Goal: Task Accomplishment & Management: Use online tool/utility

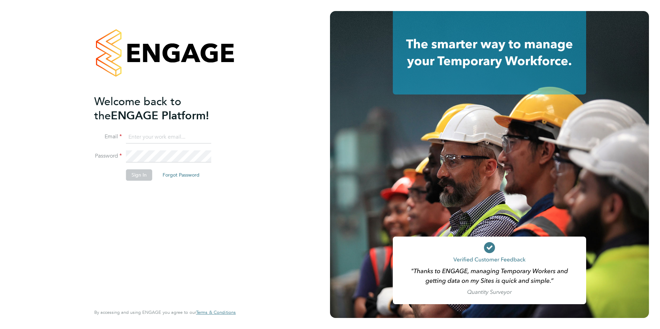
type input "will@knightwood.com"
click at [142, 174] on button "Sign In" at bounding box center [139, 174] width 26 height 11
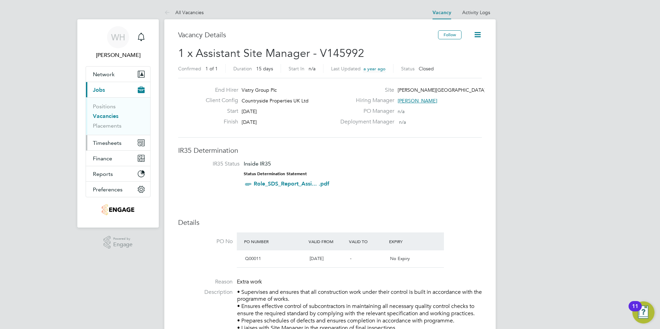
click at [108, 141] on span "Timesheets" at bounding box center [107, 143] width 29 height 7
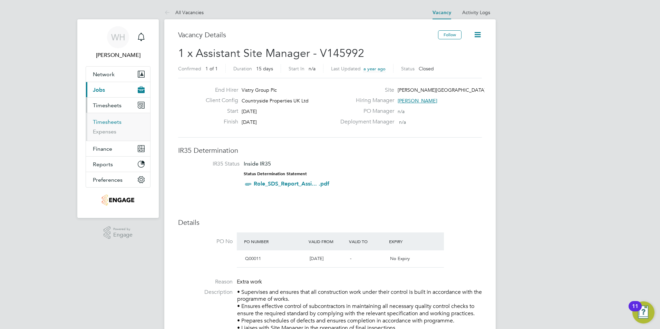
click at [108, 124] on link "Timesheets" at bounding box center [107, 122] width 29 height 7
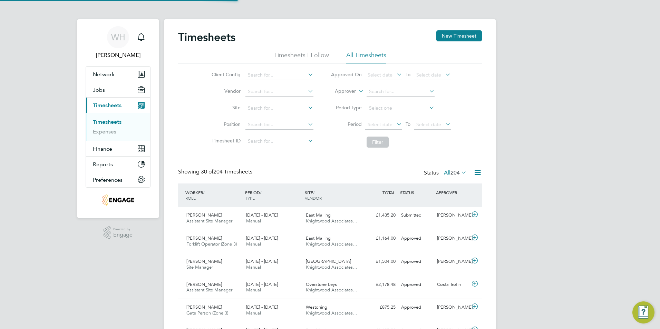
scroll to position [18, 60]
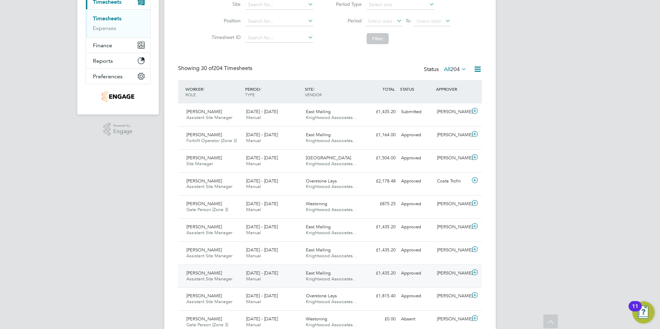
click at [258, 276] on span "Manual" at bounding box center [253, 279] width 15 height 6
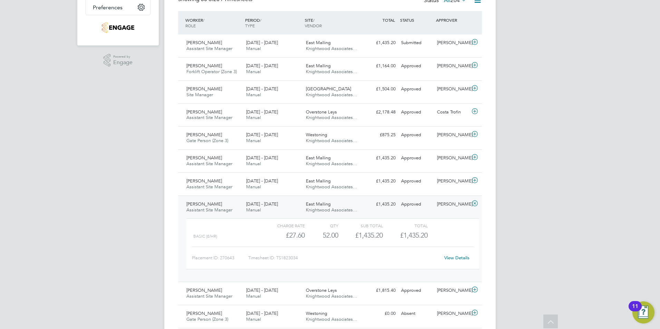
click at [457, 260] on link "View Details" at bounding box center [456, 258] width 25 height 6
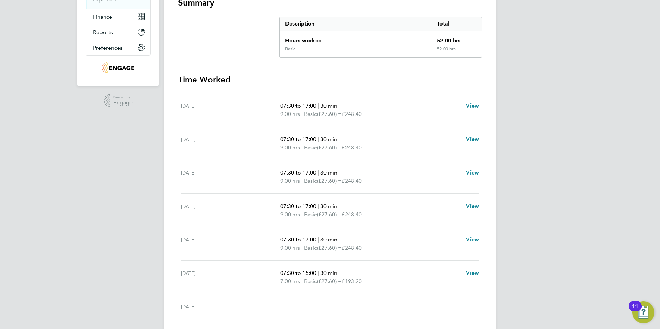
scroll to position [11, 0]
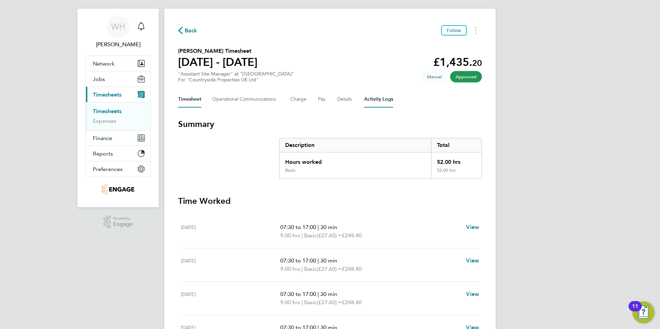
click at [382, 98] on Logs-tab "Activity Logs" at bounding box center [378, 99] width 29 height 17
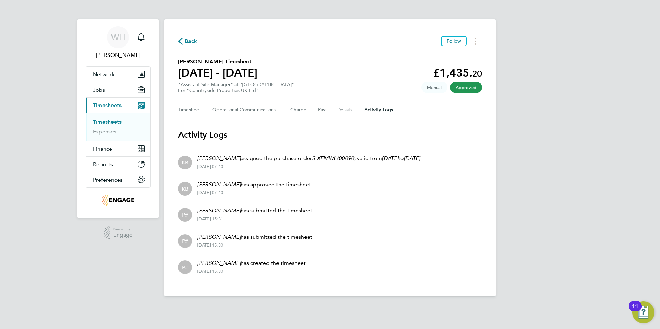
click at [188, 41] on span "Back" at bounding box center [191, 41] width 13 height 8
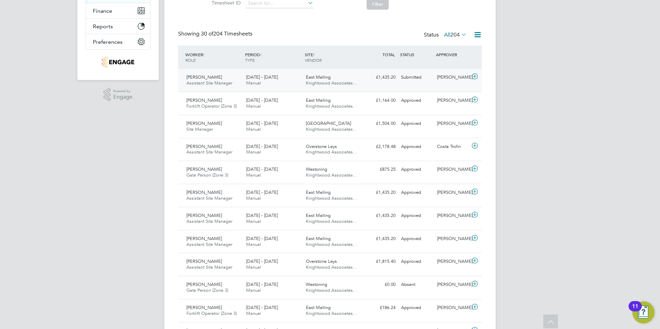
click at [260, 77] on span "[DATE] - [DATE]" at bounding box center [262, 77] width 32 height 6
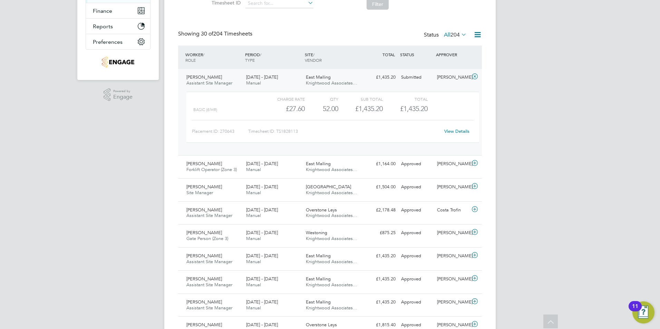
click at [203, 77] on span "[PERSON_NAME]" at bounding box center [204, 77] width 36 height 6
